Goal: Transaction & Acquisition: Subscribe to service/newsletter

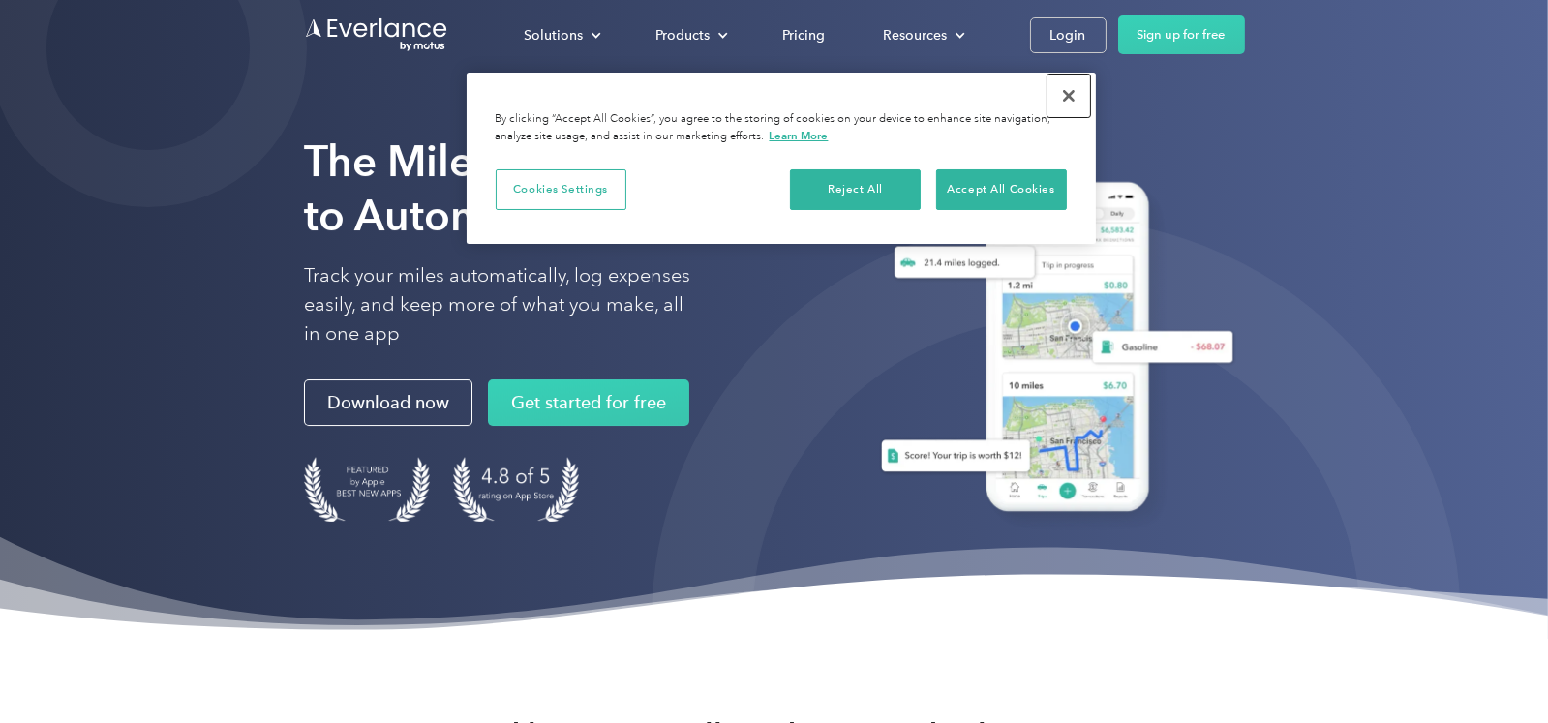
click at [1069, 93] on button "Close" at bounding box center [1068, 96] width 43 height 43
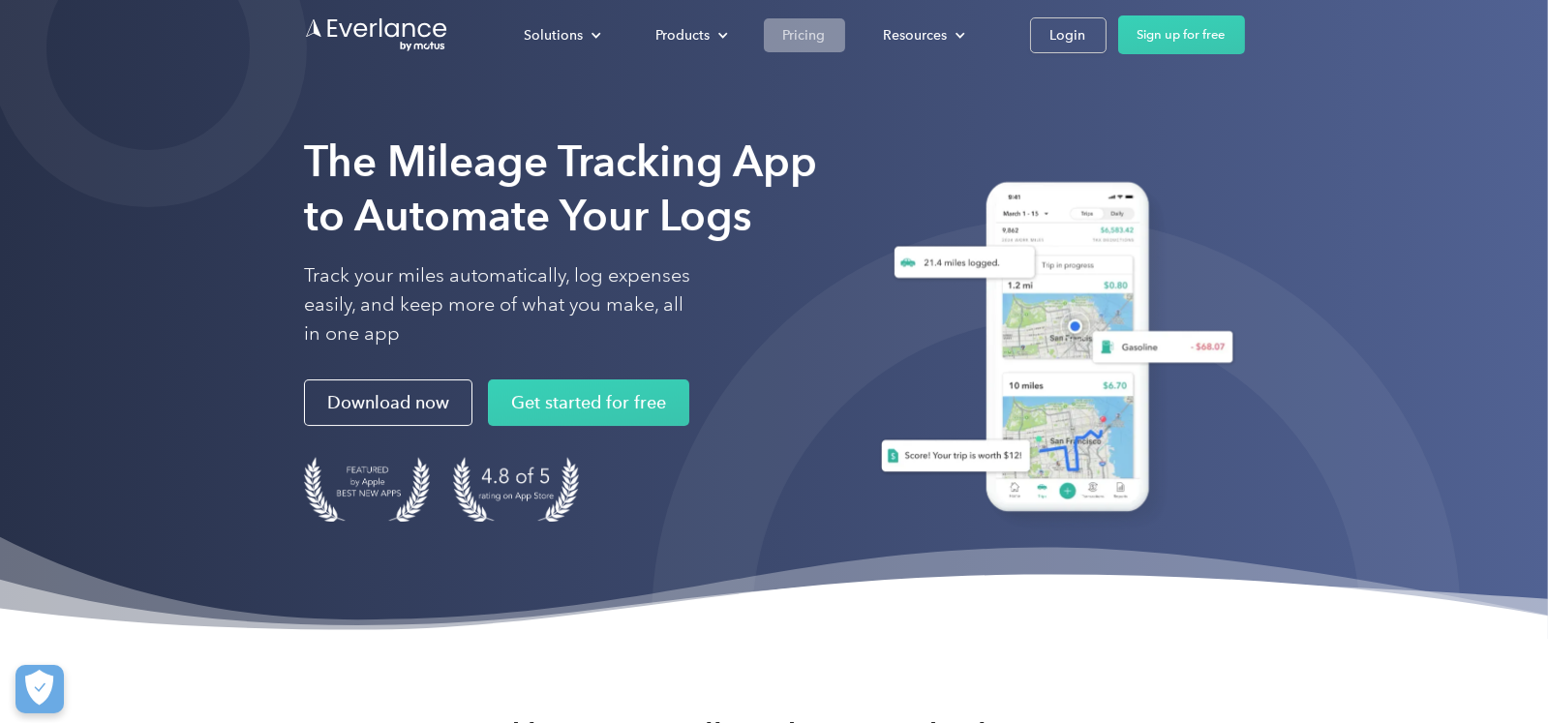
click at [809, 41] on div "Pricing" at bounding box center [804, 35] width 43 height 24
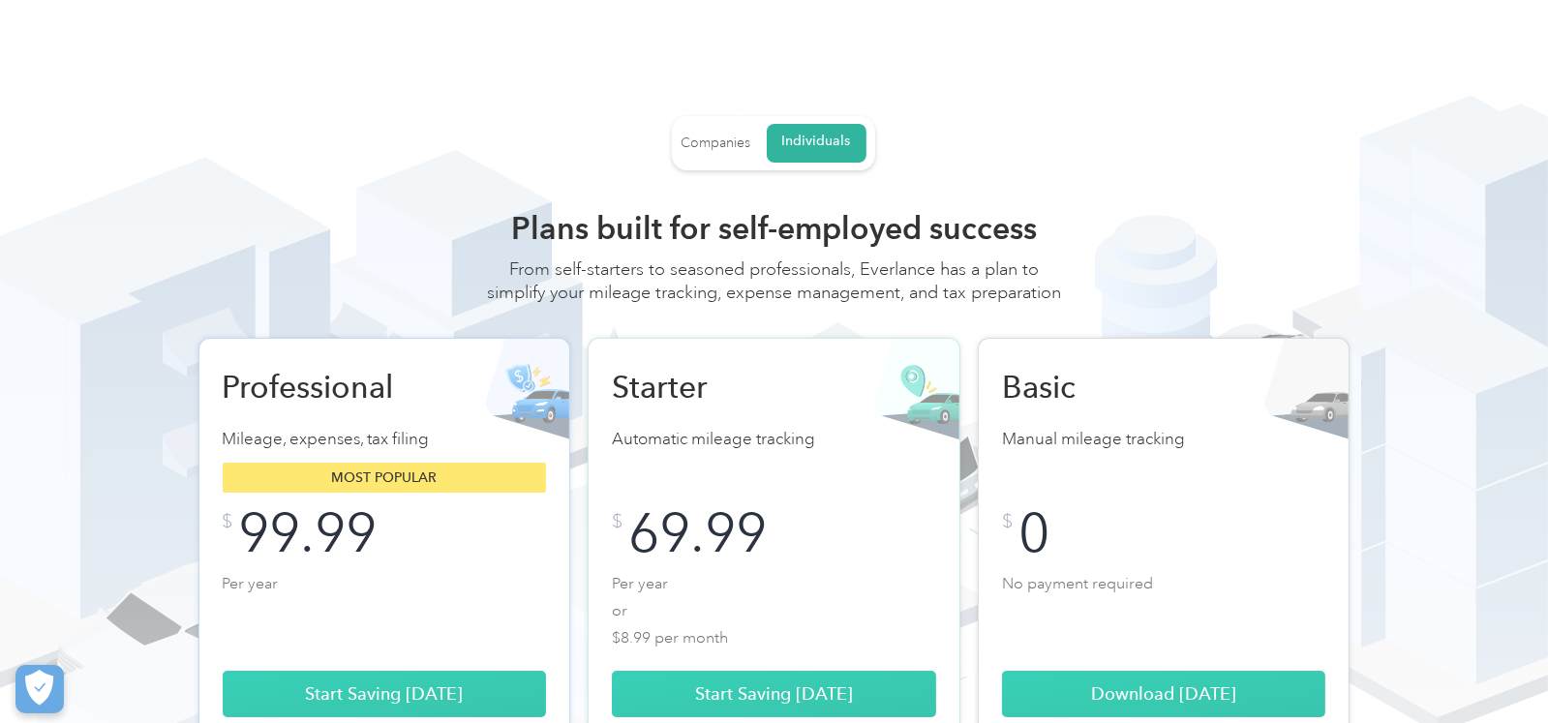
click at [718, 135] on div "Companies" at bounding box center [716, 143] width 70 height 17
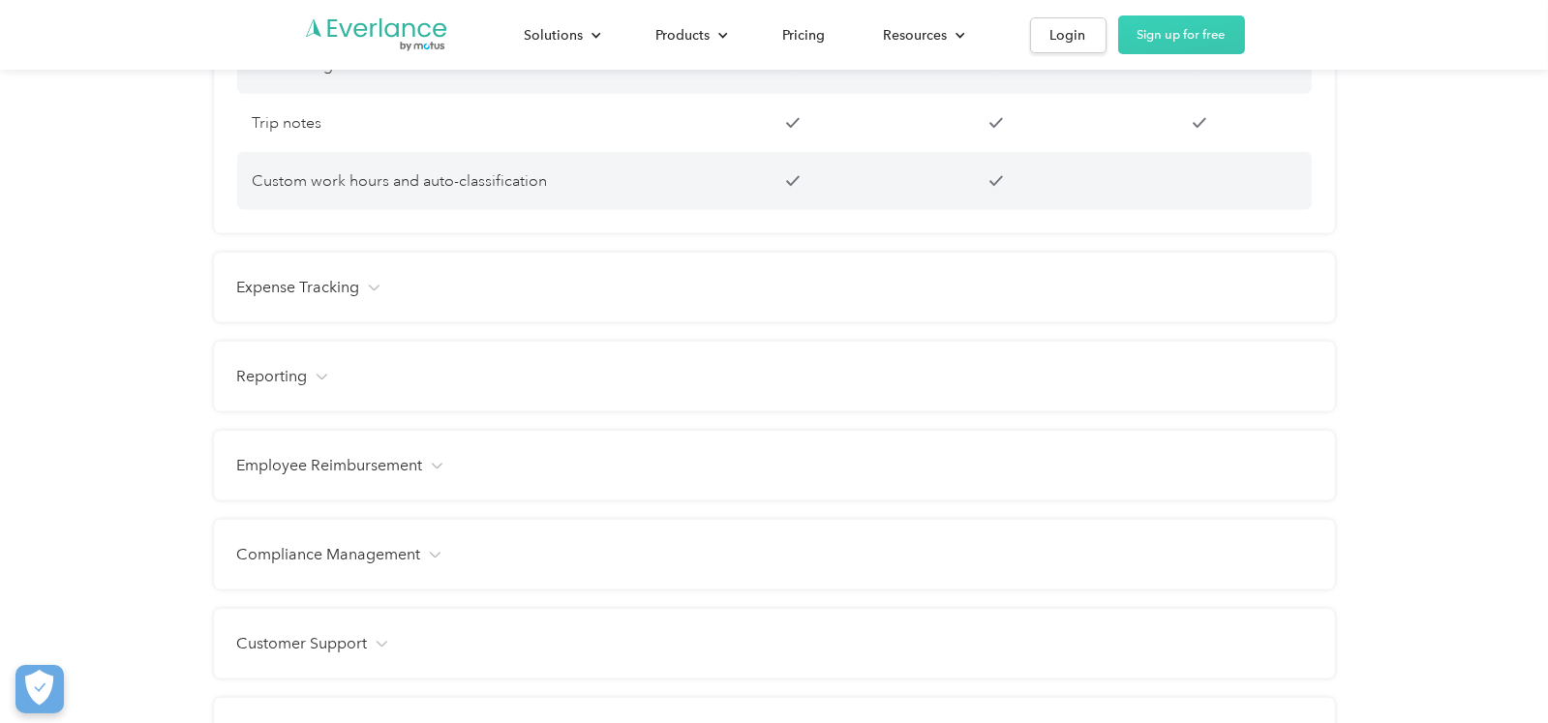
scroll to position [1838, 0]
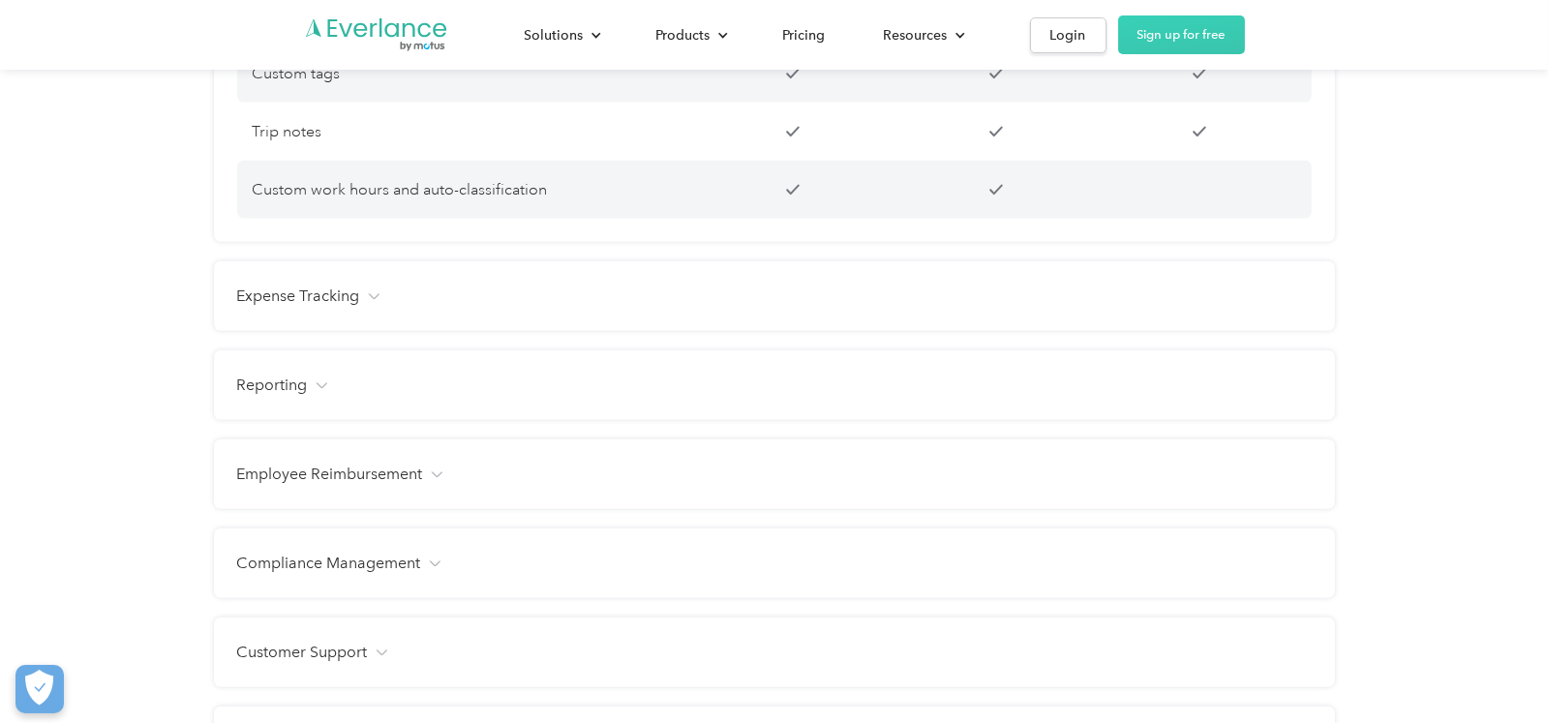
click at [341, 306] on div "Expense Tracking Receipt photo capture Custom expense categories Custom tags Fa…" at bounding box center [774, 296] width 1121 height 70
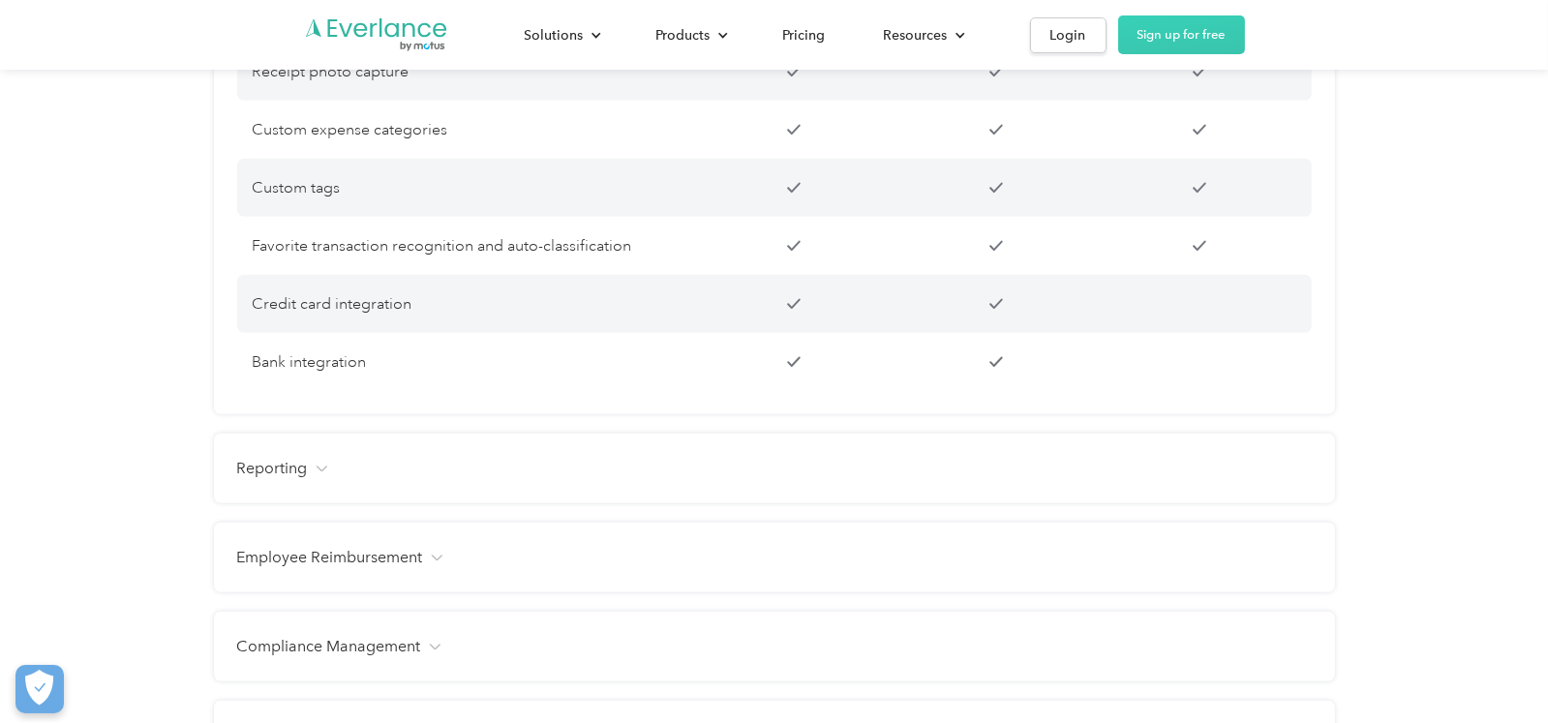
scroll to position [2129, 0]
click at [313, 557] on h4 "Employee Reimbursement" at bounding box center [330, 554] width 186 height 23
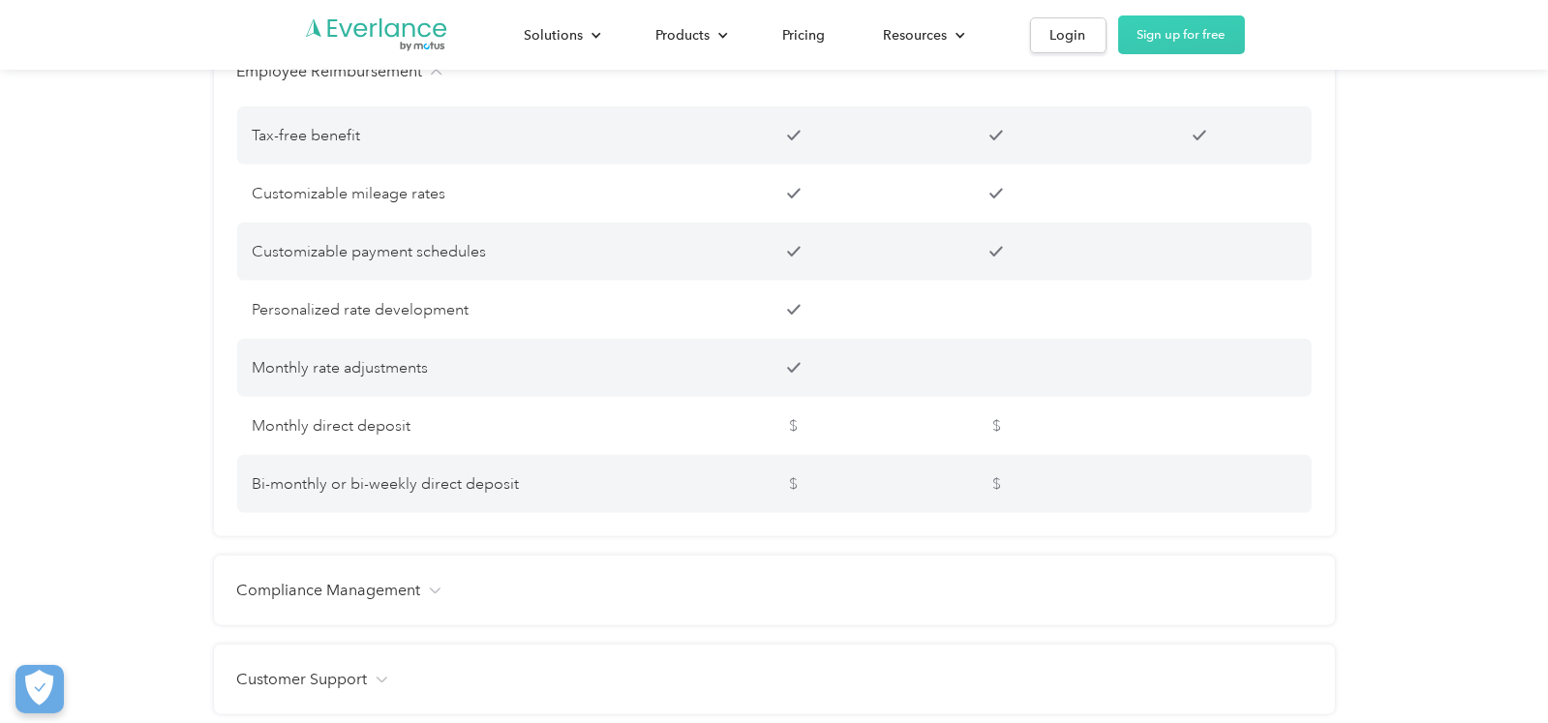
scroll to position [2806, 0]
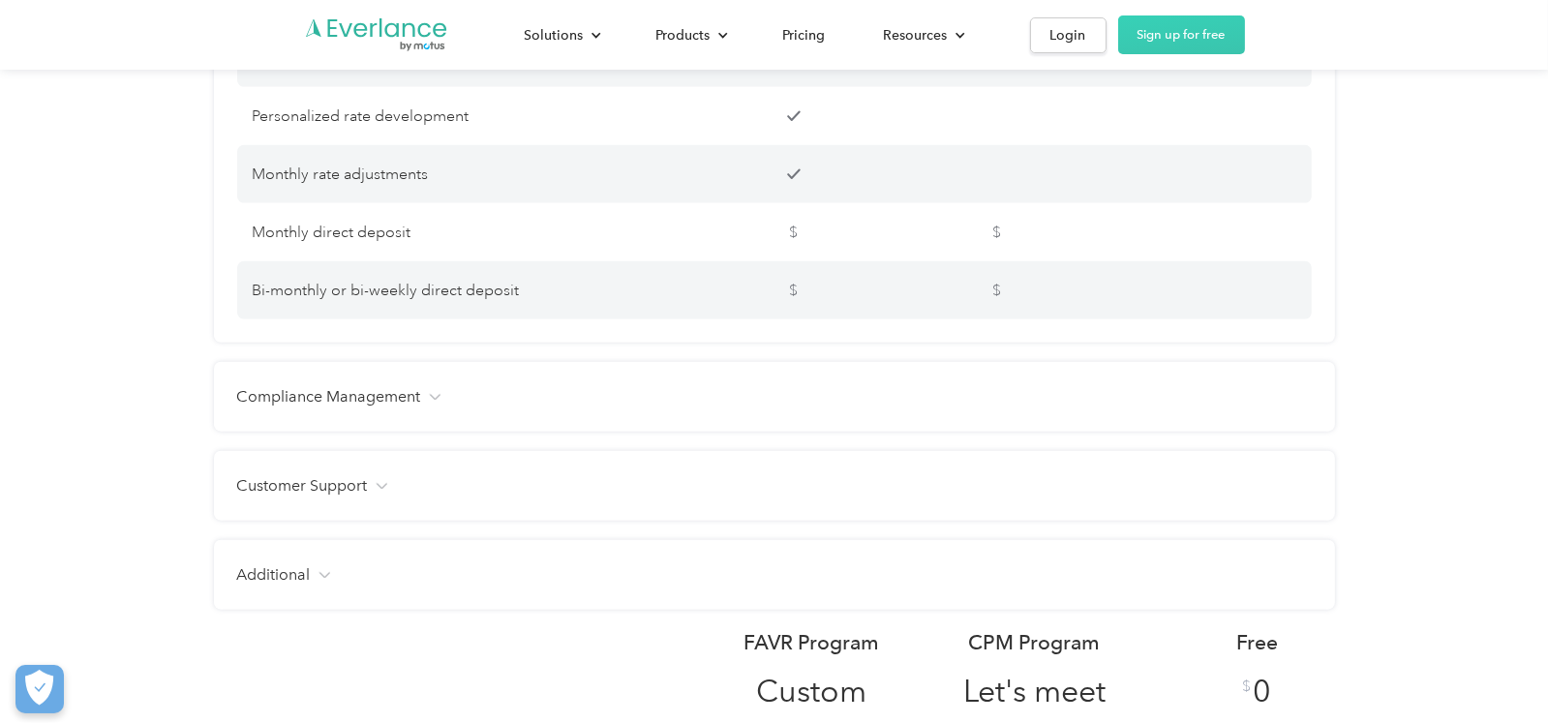
click at [320, 580] on div "Additional" at bounding box center [774, 574] width 1074 height 23
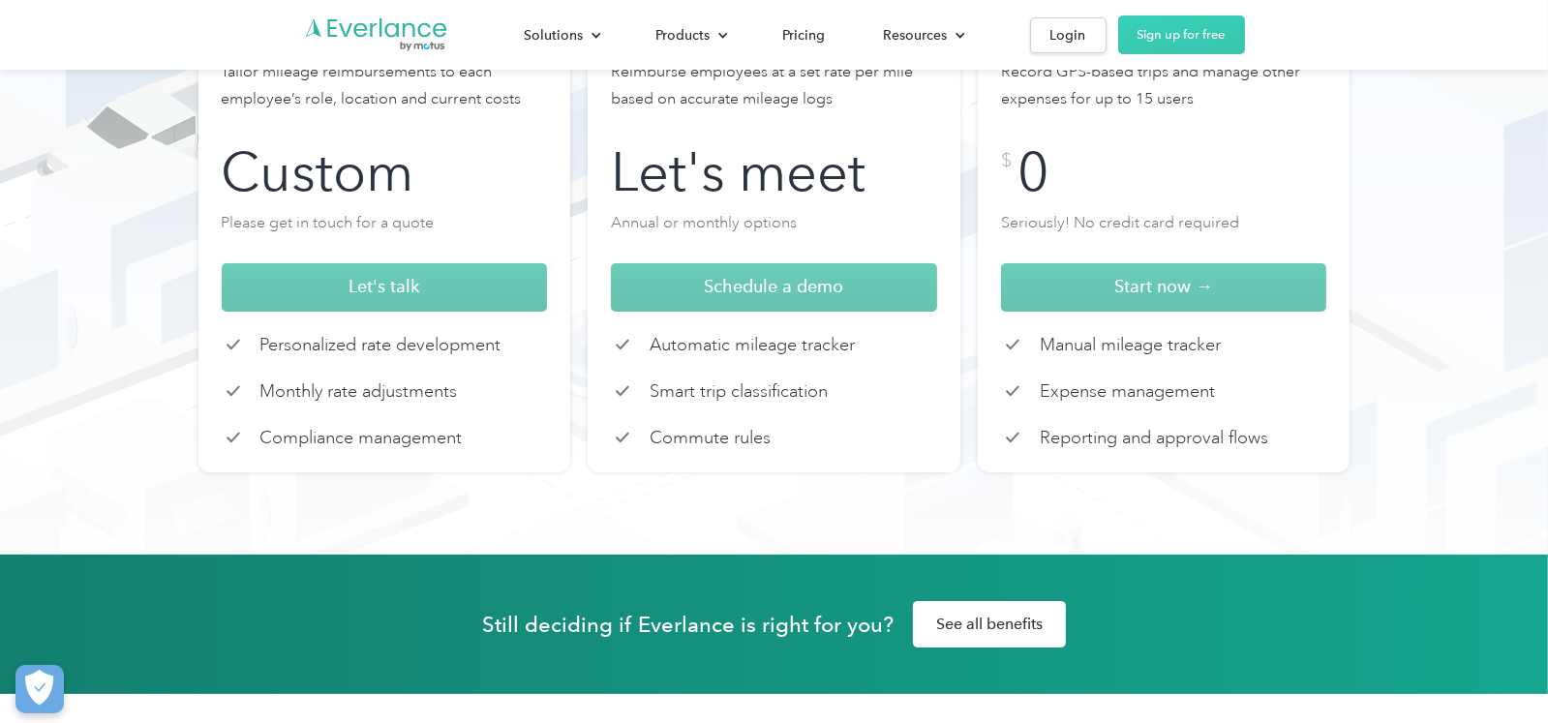
scroll to position [386, 0]
click at [839, 284] on span "Schedule a demo" at bounding box center [773, 286] width 139 height 20
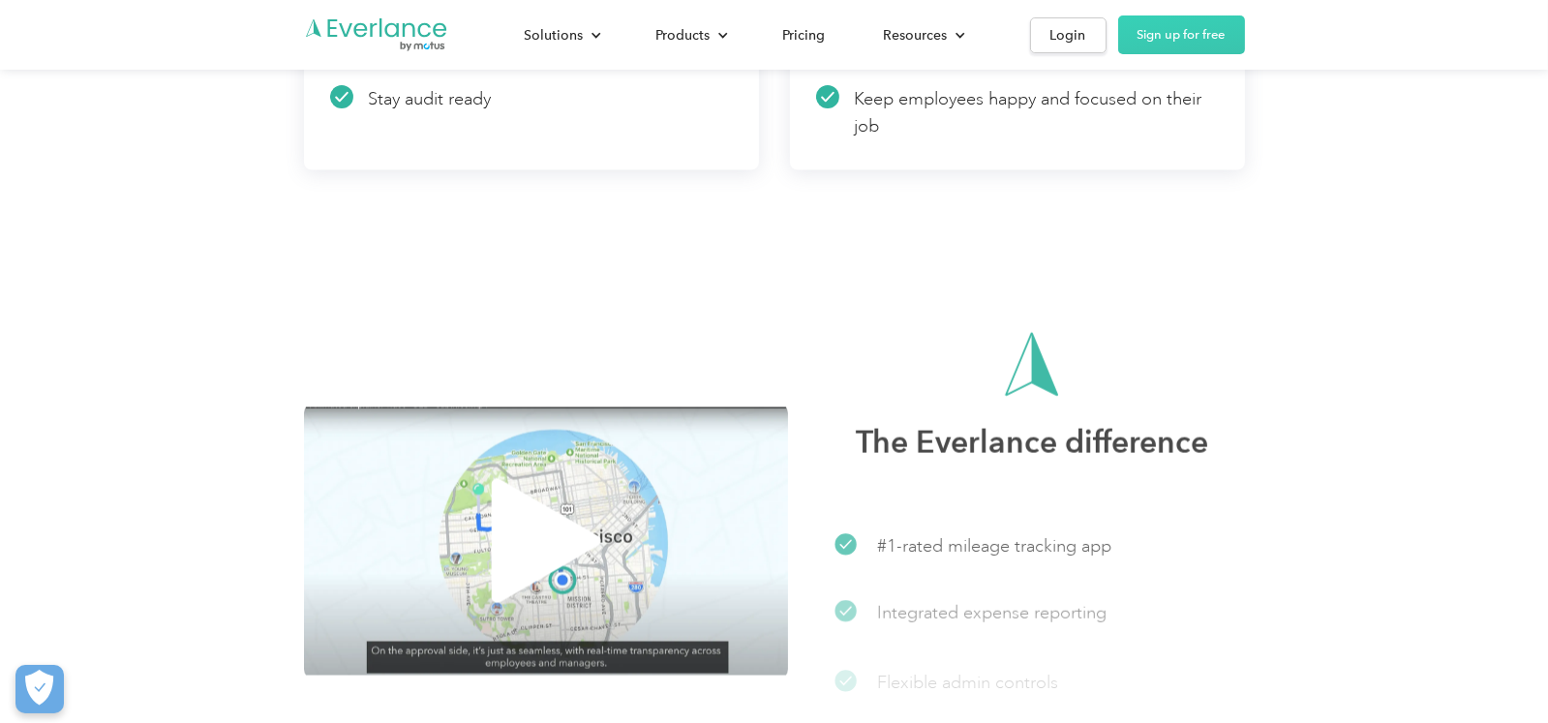
scroll to position [3870, 0]
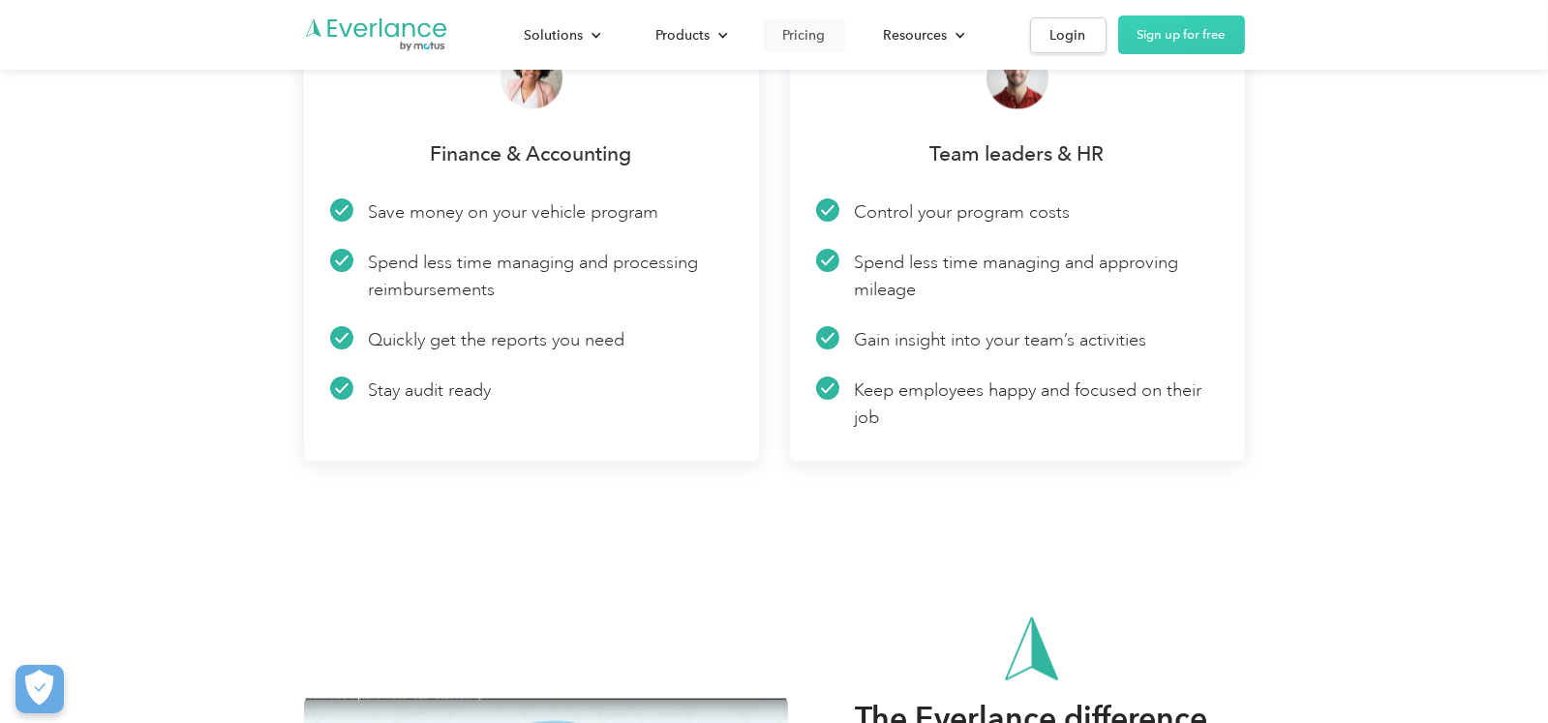
click at [804, 42] on div "Pricing" at bounding box center [804, 35] width 43 height 24
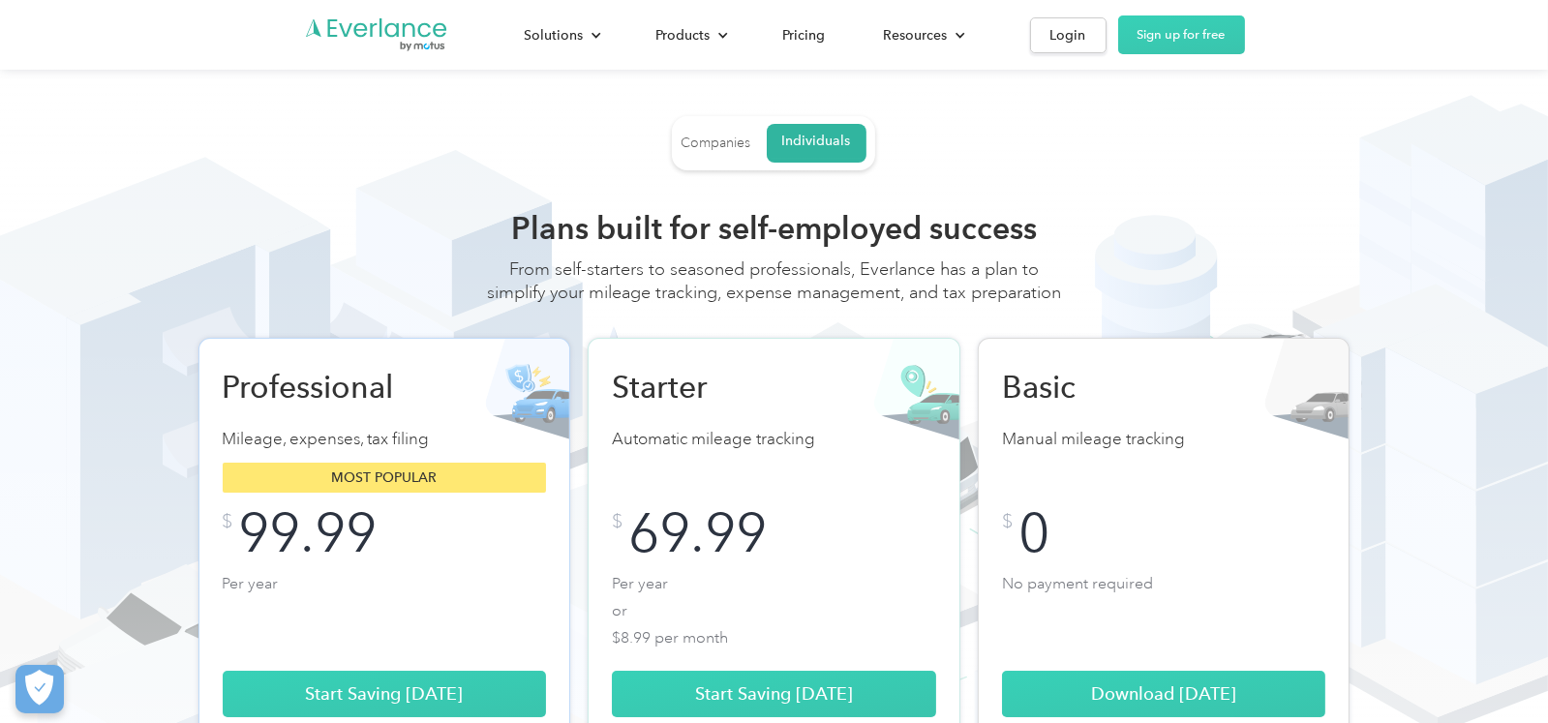
click at [721, 146] on div "Companies" at bounding box center [716, 143] width 70 height 17
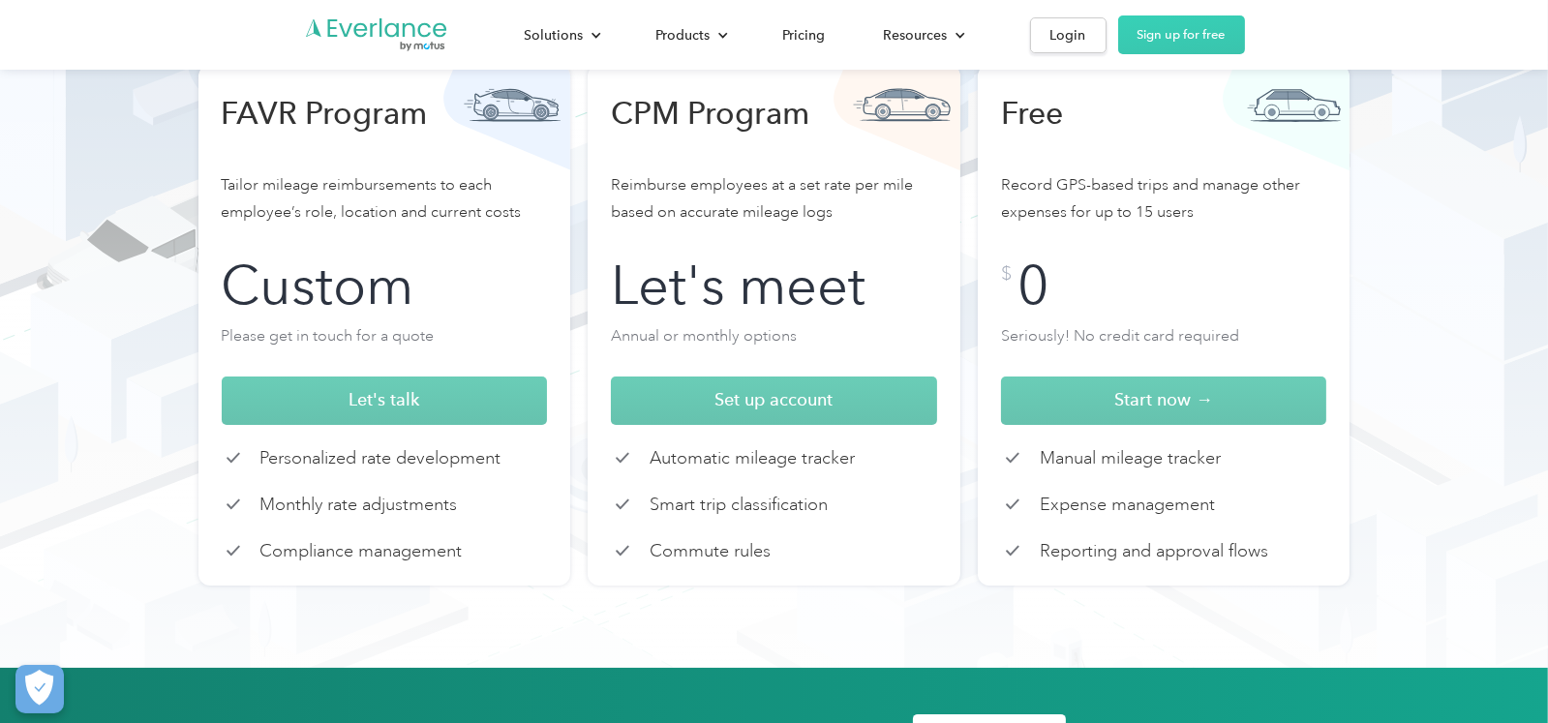
scroll to position [386, 0]
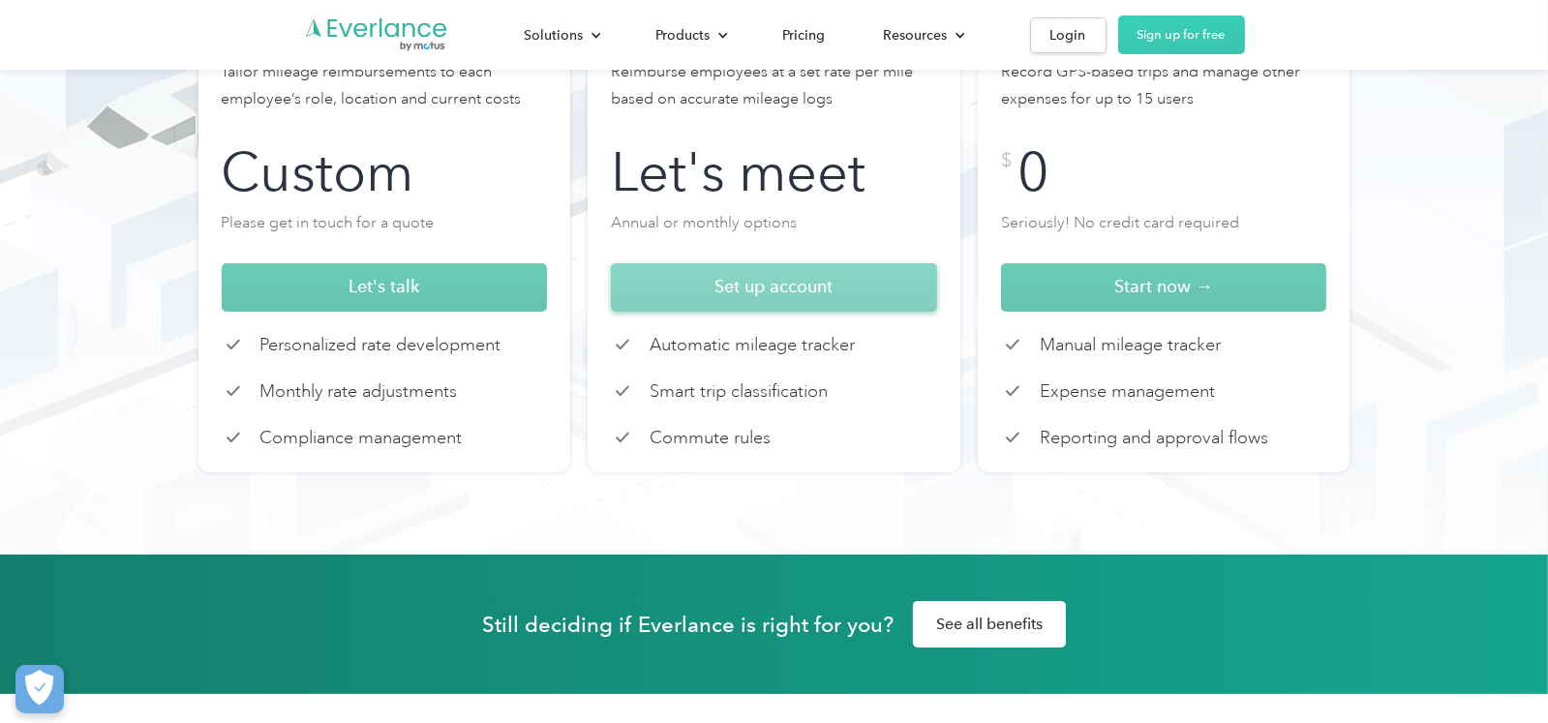
click at [735, 290] on span "Set up account" at bounding box center [773, 286] width 118 height 20
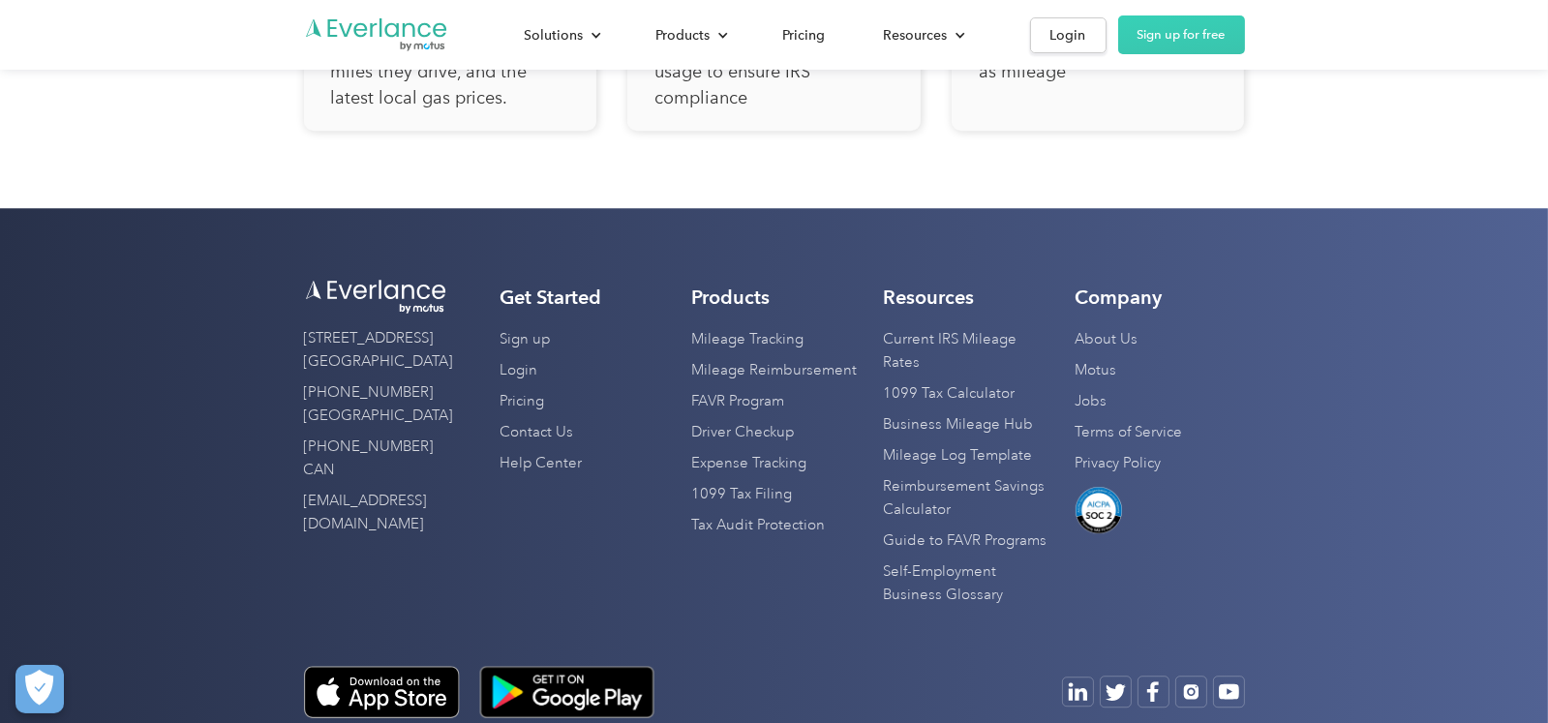
scroll to position [7077, 0]
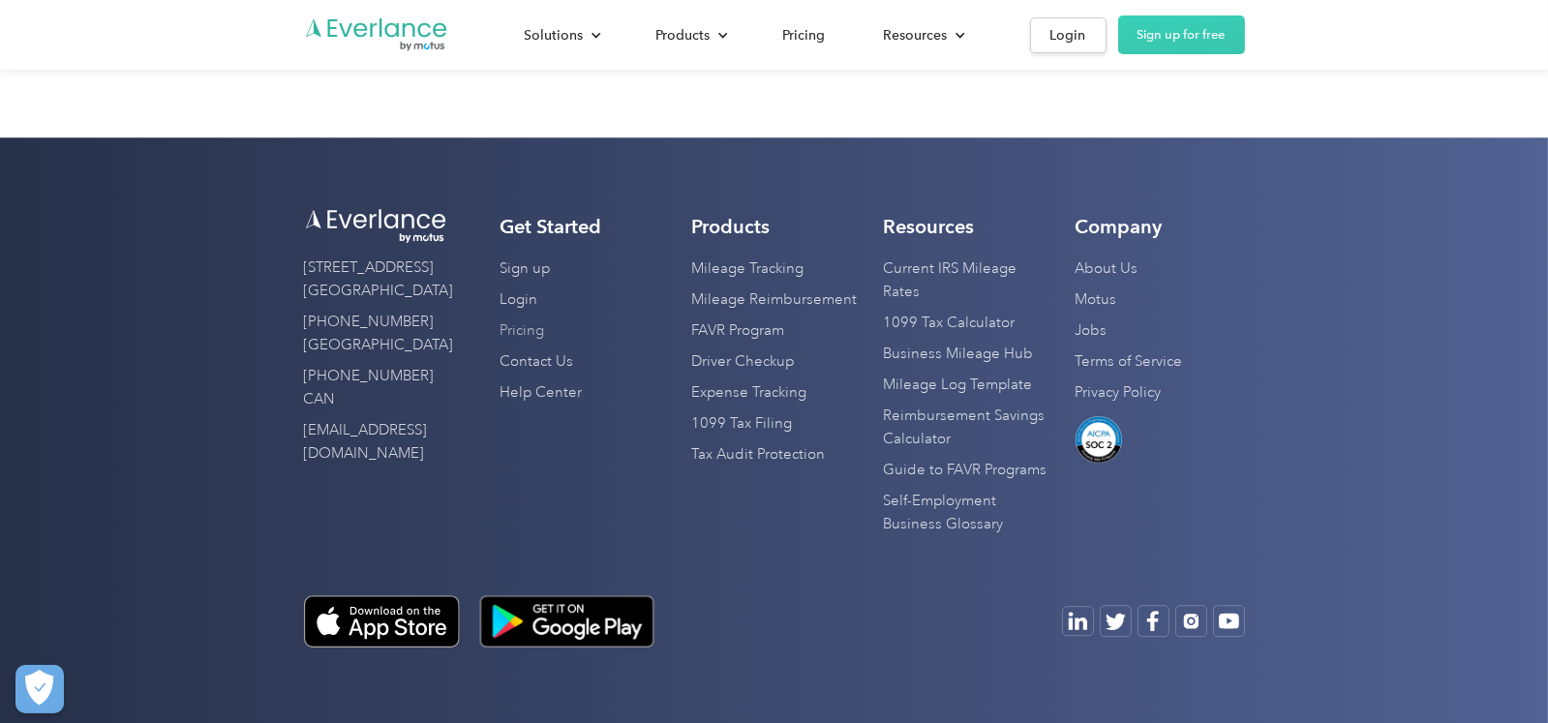
click at [534, 336] on link "Pricing" at bounding box center [521, 331] width 45 height 31
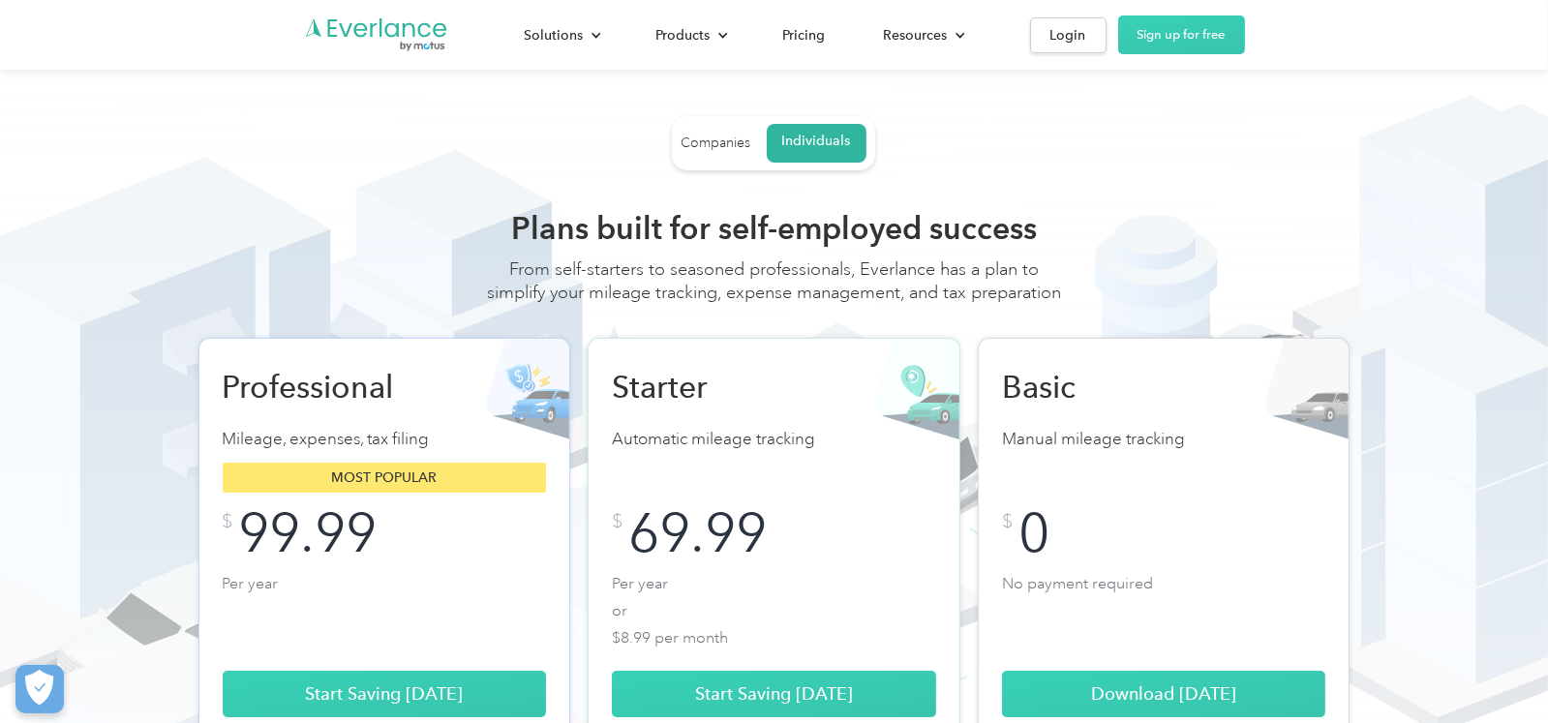
click at [1394, 202] on div "Companies Individuals Choose from flexible plan options Add drivers to the vehi…" at bounding box center [774, 630] width 1470 height 1029
